Goal: Information Seeking & Learning: Learn about a topic

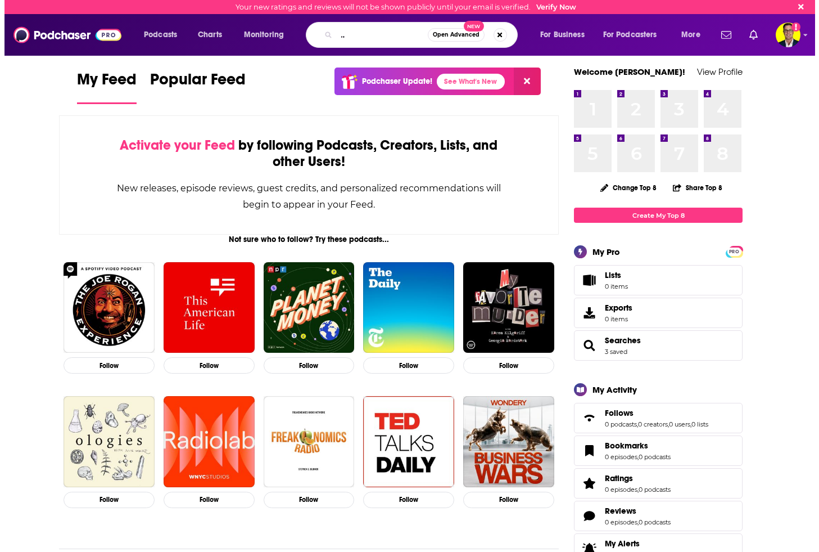
scroll to position [0, 78]
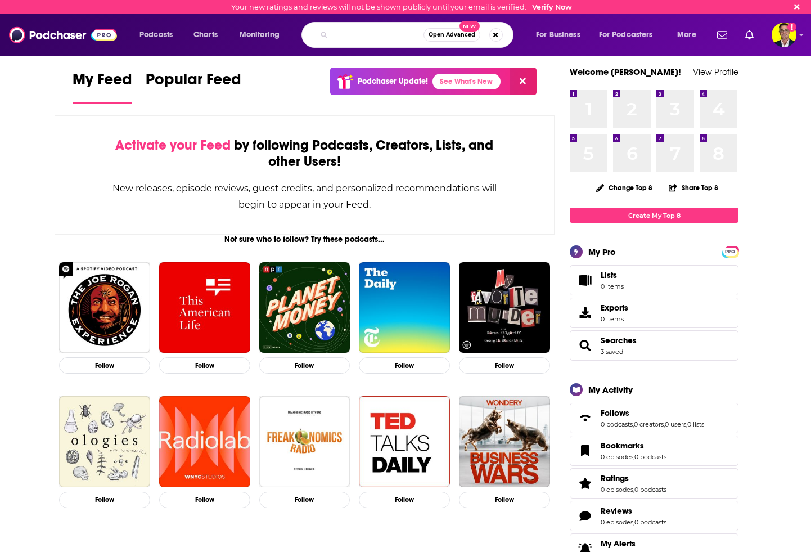
type input "Yahoo Finance Opening Bid Unfiltered"
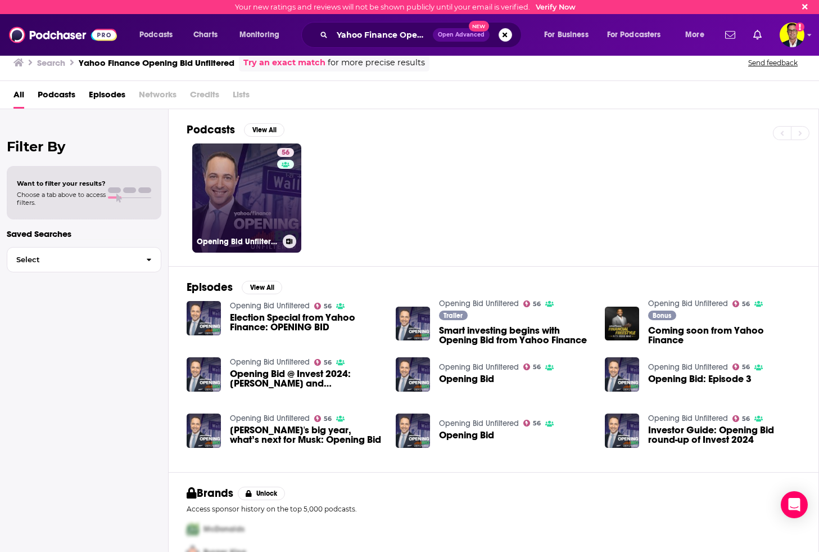
click at [249, 196] on link "56 Opening Bid Unfiltered" at bounding box center [246, 197] width 109 height 109
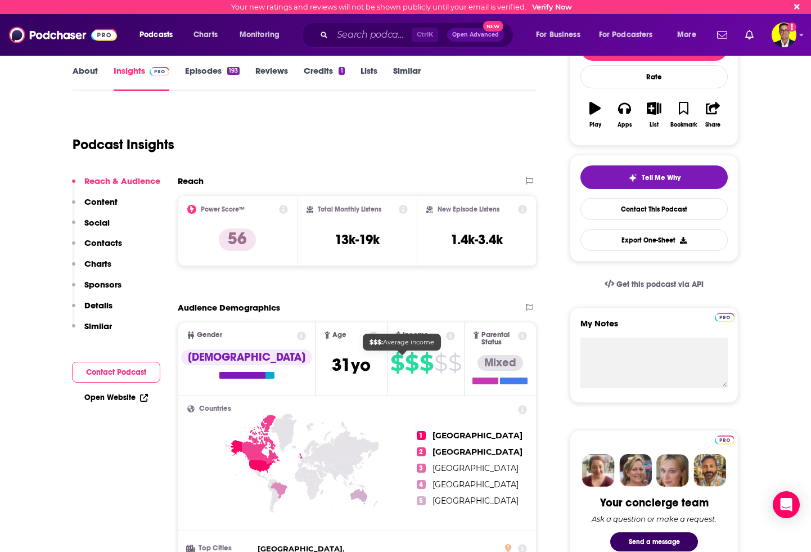
scroll to position [169, 0]
